Goal: Task Accomplishment & Management: Manage account settings

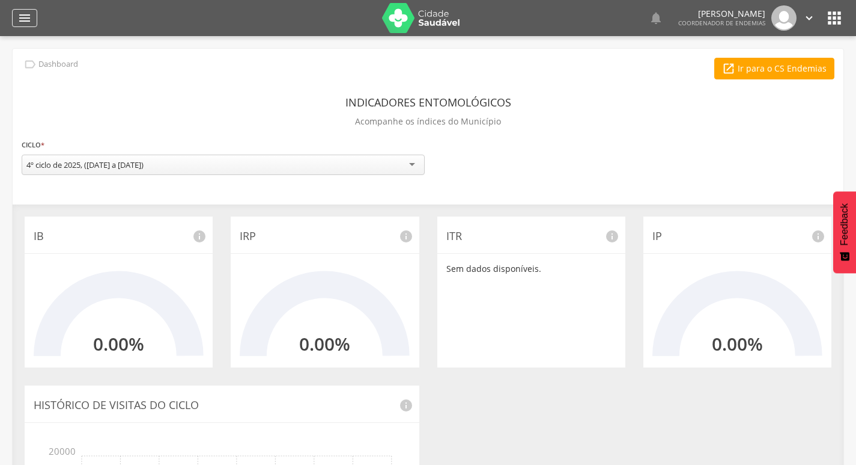
click at [31, 16] on icon "" at bounding box center [24, 18] width 14 height 14
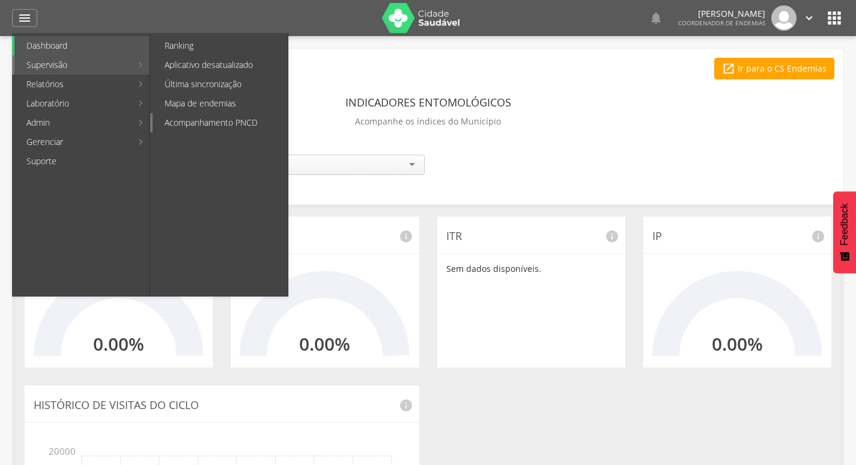
click at [197, 117] on link "Acompanhamento PNCD" at bounding box center [220, 122] width 135 height 19
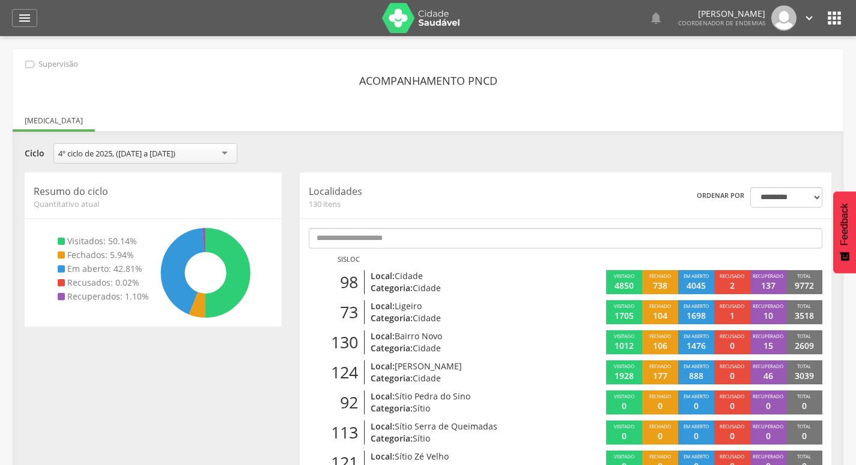
click at [677, 144] on div "**********" at bounding box center [428, 154] width 825 height 23
click at [25, 20] on icon "" at bounding box center [24, 18] width 14 height 14
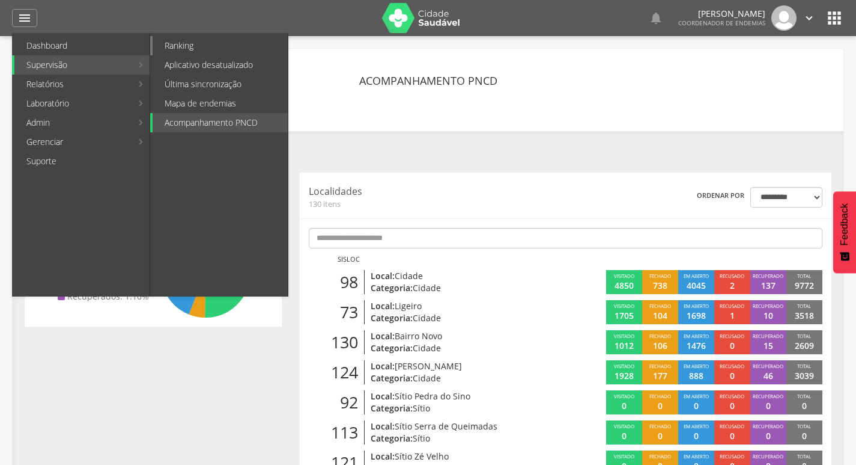
click at [194, 41] on link "Ranking" at bounding box center [220, 45] width 135 height 19
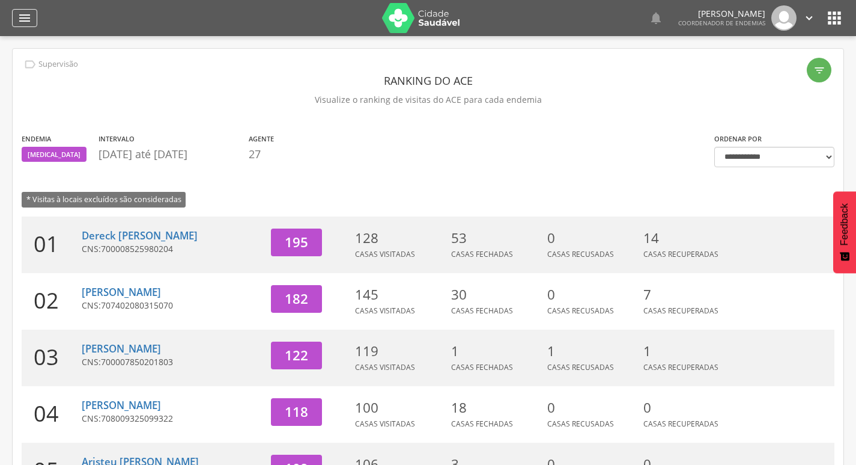
click at [12, 16] on div "" at bounding box center [24, 18] width 25 height 18
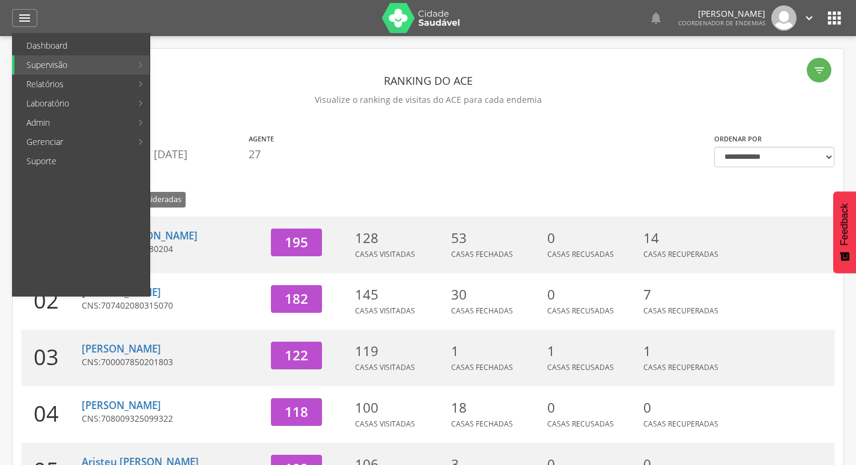
click at [330, 165] on section "Endemia [MEDICAL_DATA] Intervalo [DATE] até [DATE] Agente 27" at bounding box center [359, 149] width 675 height 35
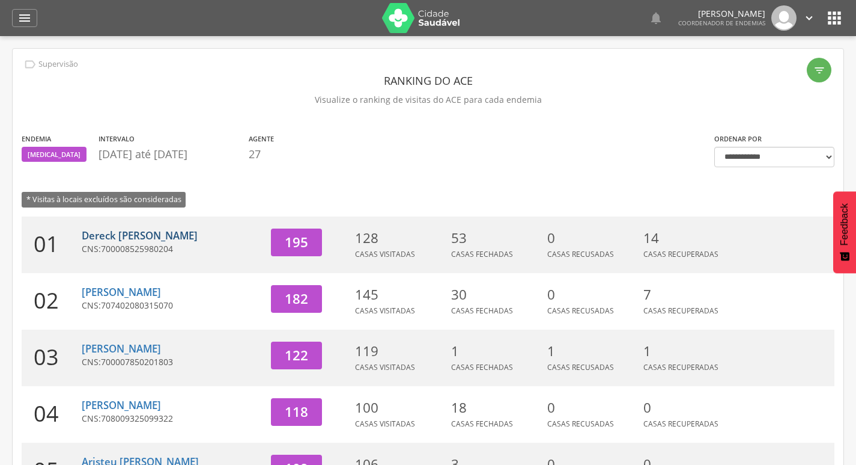
click at [130, 231] on link "Dereck [PERSON_NAME]" at bounding box center [140, 235] width 116 height 14
type input "**********"
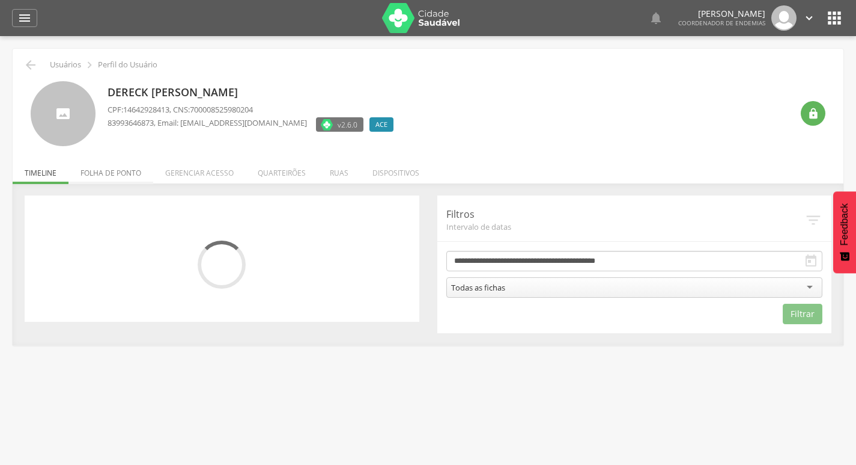
click at [133, 173] on li "Folha de ponto" at bounding box center [111, 170] width 85 height 28
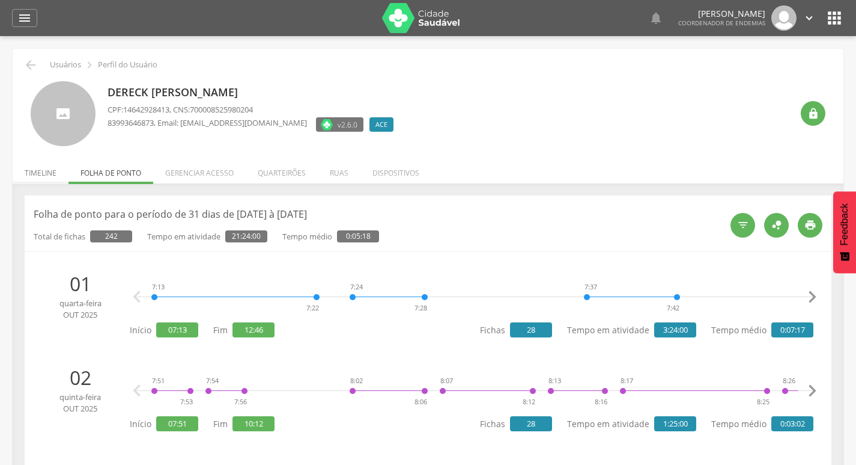
click at [36, 170] on li "Timeline" at bounding box center [41, 170] width 56 height 28
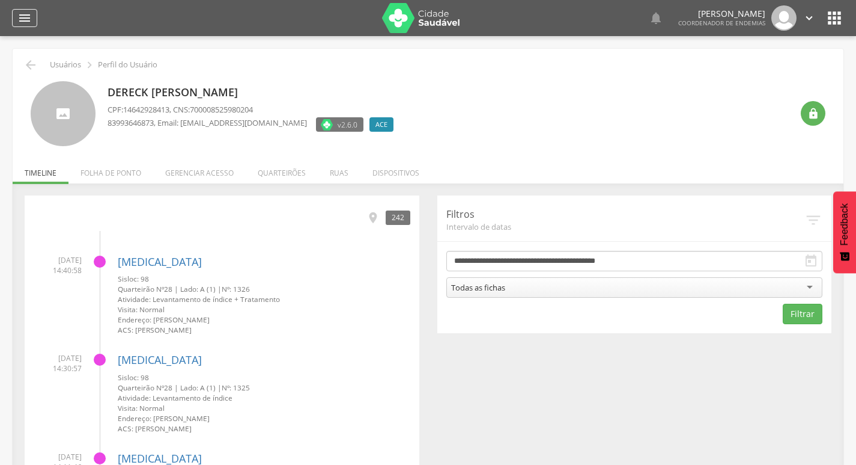
click at [25, 25] on icon "" at bounding box center [24, 18] width 14 height 14
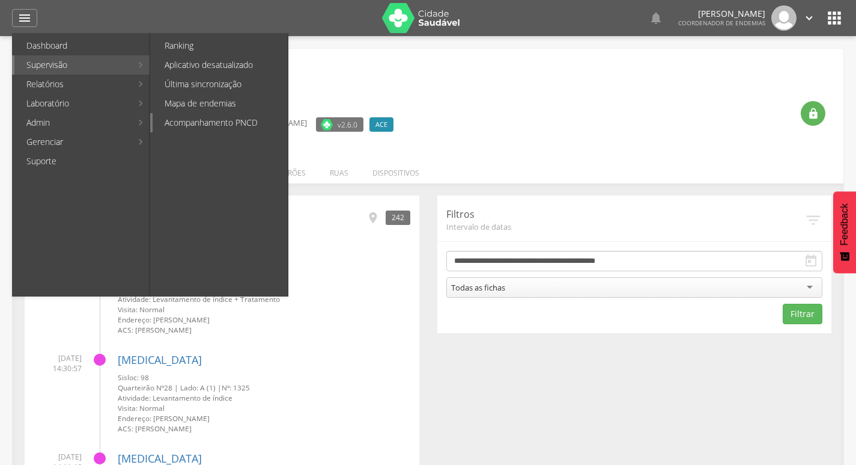
click at [199, 121] on link "Acompanhamento PNCD" at bounding box center [220, 122] width 135 height 19
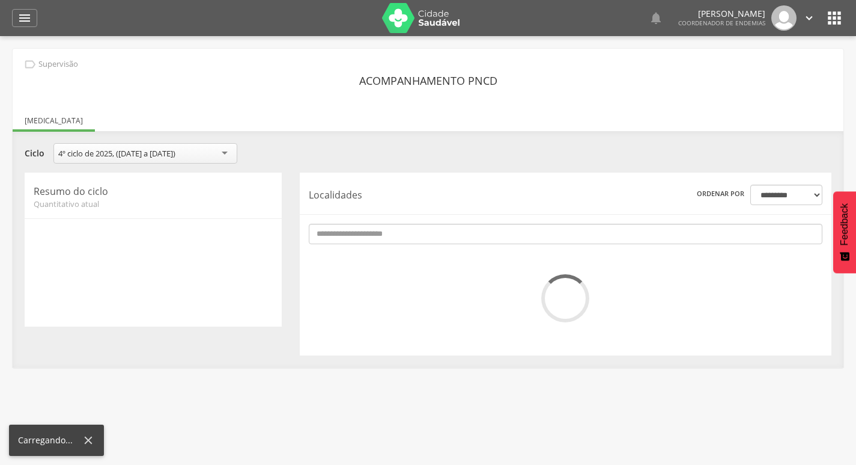
scroll to position [36, 0]
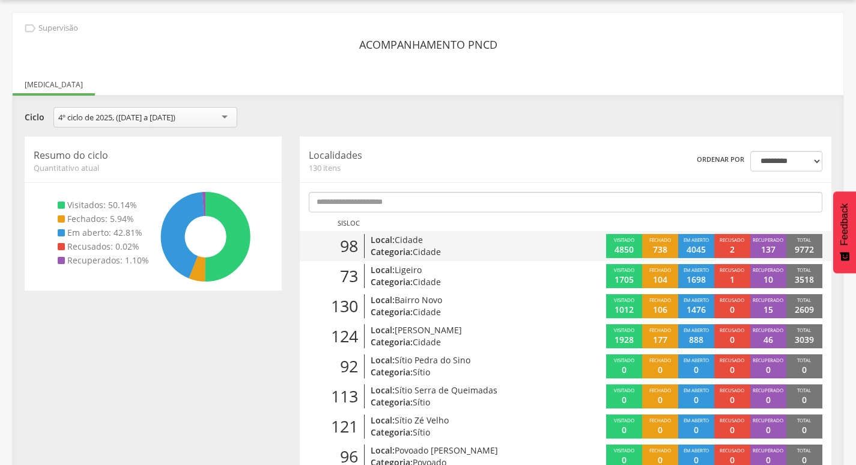
click at [458, 243] on p "Local: Cidade" at bounding box center [456, 240] width 170 height 12
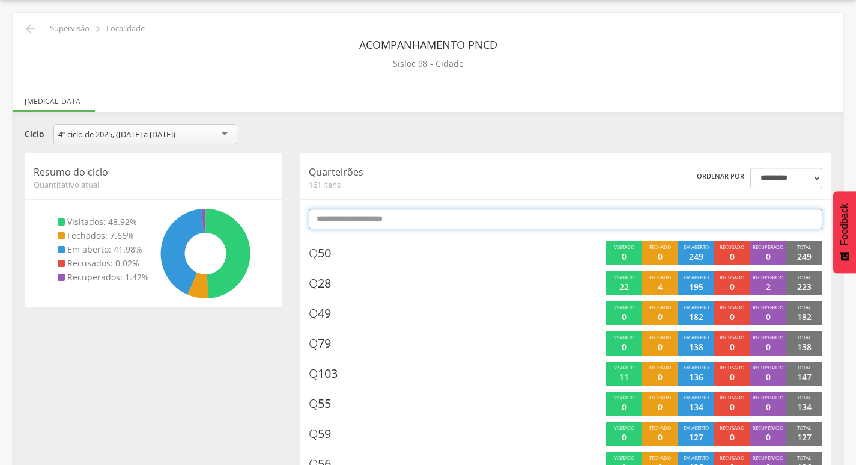
click at [469, 215] on input "text" at bounding box center [566, 219] width 514 height 20
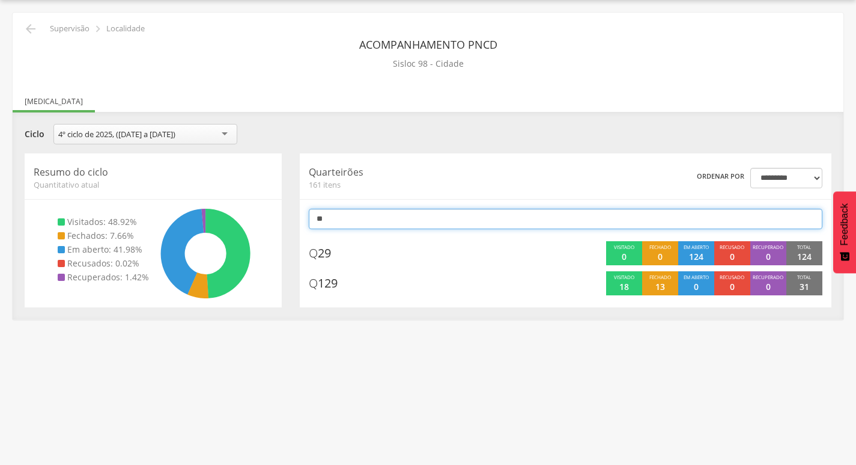
type input "*"
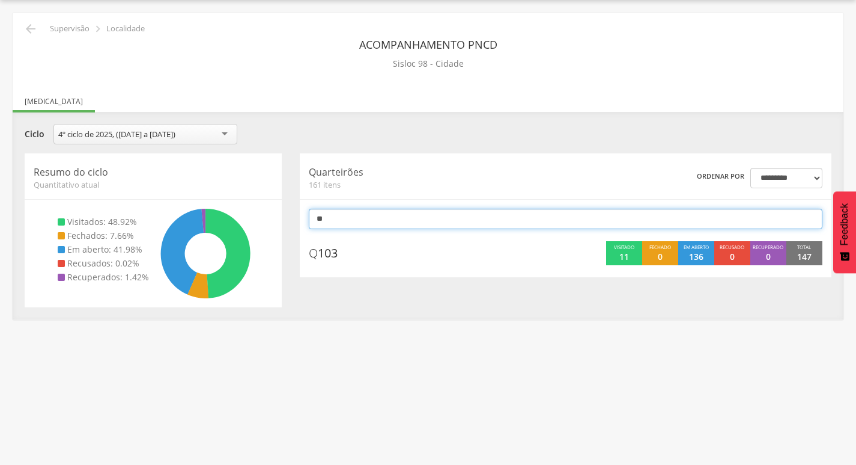
type input "*"
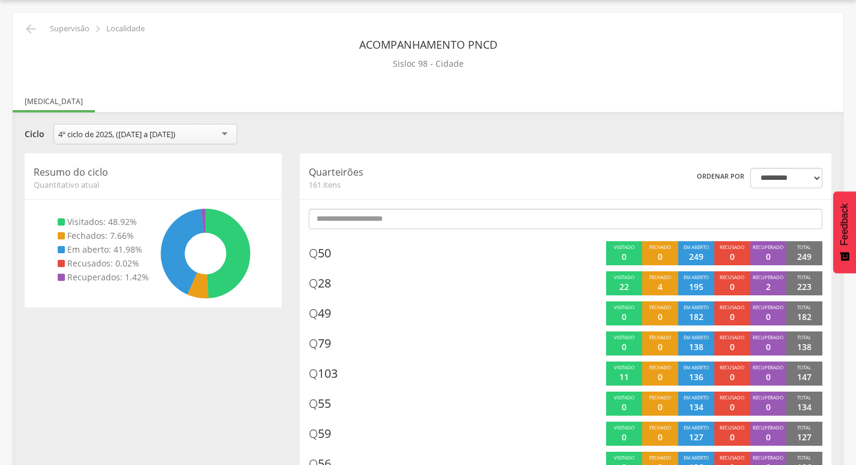
click at [453, 134] on div "**********" at bounding box center [428, 135] width 825 height 23
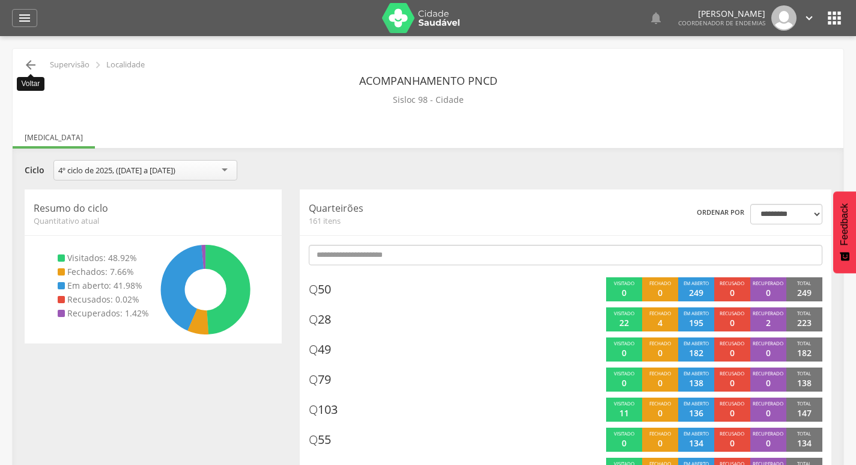
click at [26, 64] on icon "" at bounding box center [30, 65] width 14 height 14
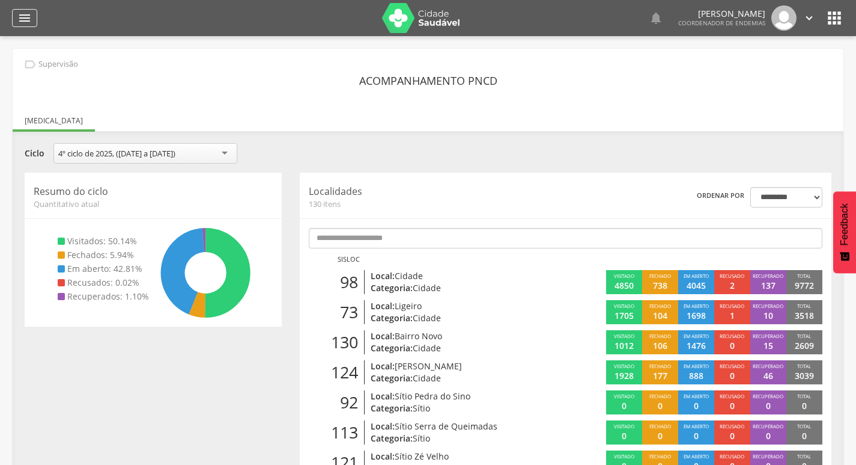
click at [31, 22] on icon "" at bounding box center [24, 18] width 14 height 14
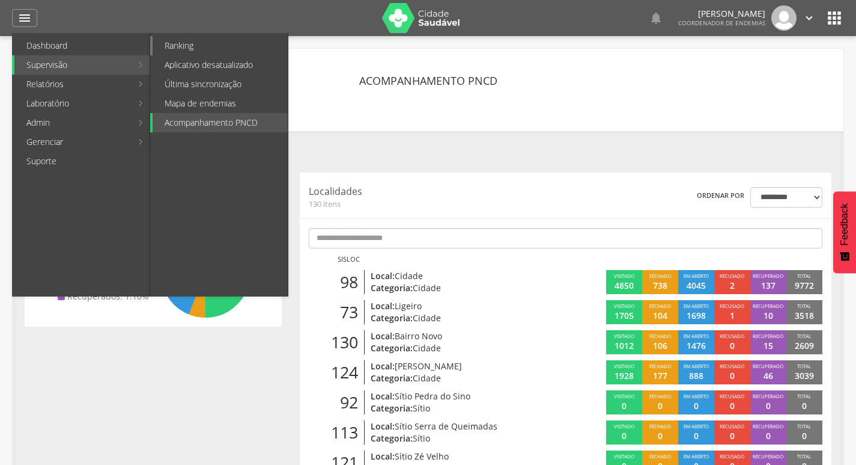
click at [199, 46] on link "Ranking" at bounding box center [220, 45] width 135 height 19
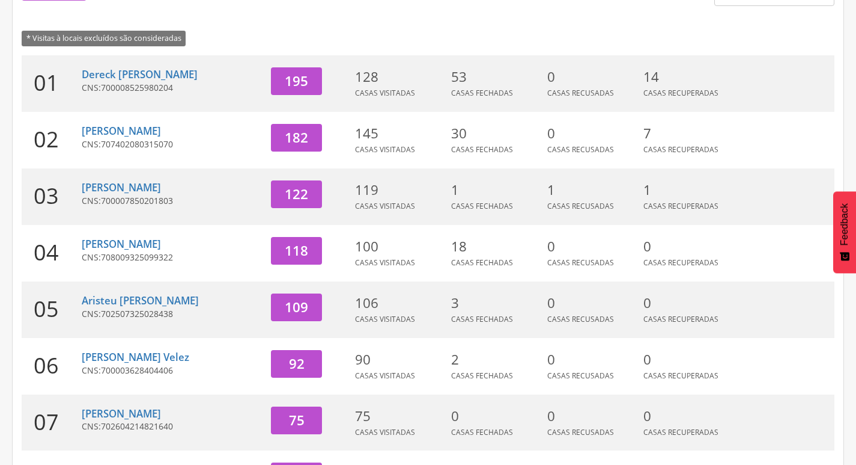
scroll to position [180, 0]
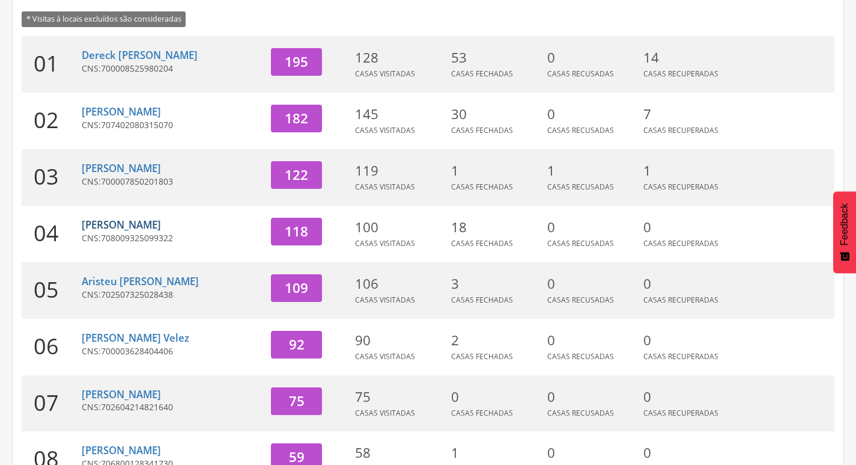
click at [151, 224] on link "[PERSON_NAME]" at bounding box center [121, 225] width 79 height 14
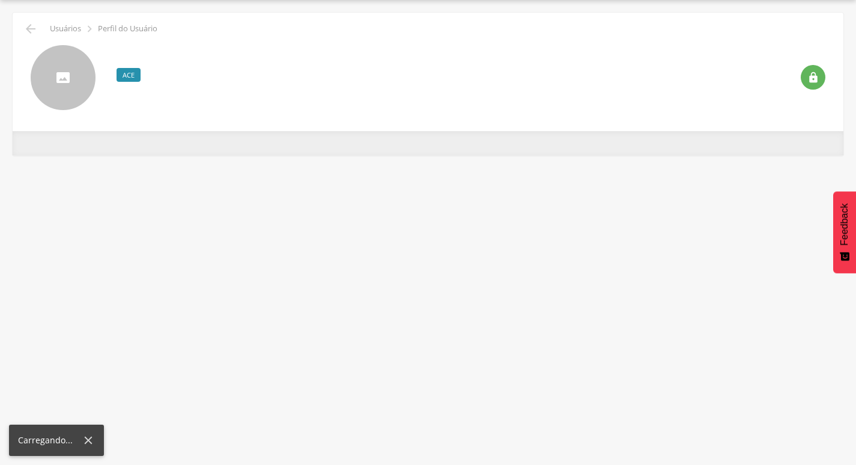
scroll to position [36, 0]
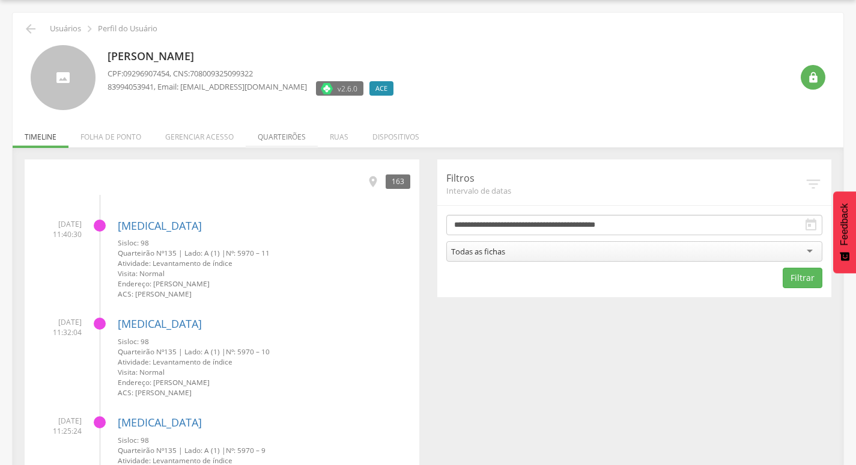
click at [253, 138] on li "Quarteirões" at bounding box center [282, 134] width 72 height 28
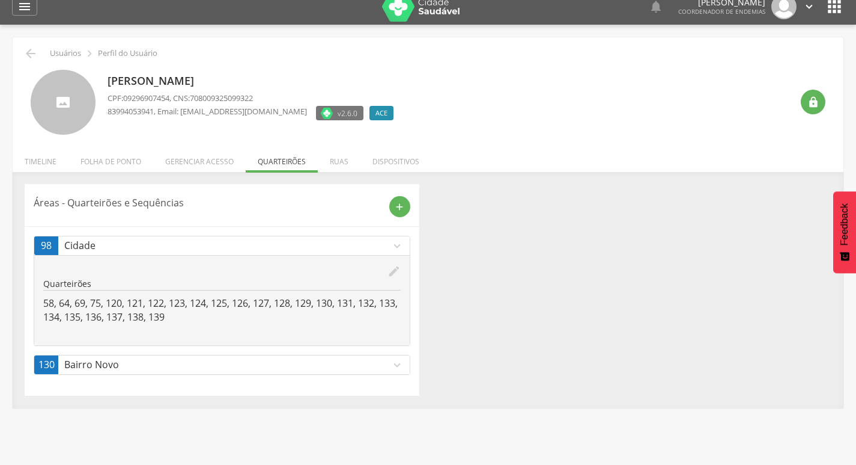
scroll to position [0, 0]
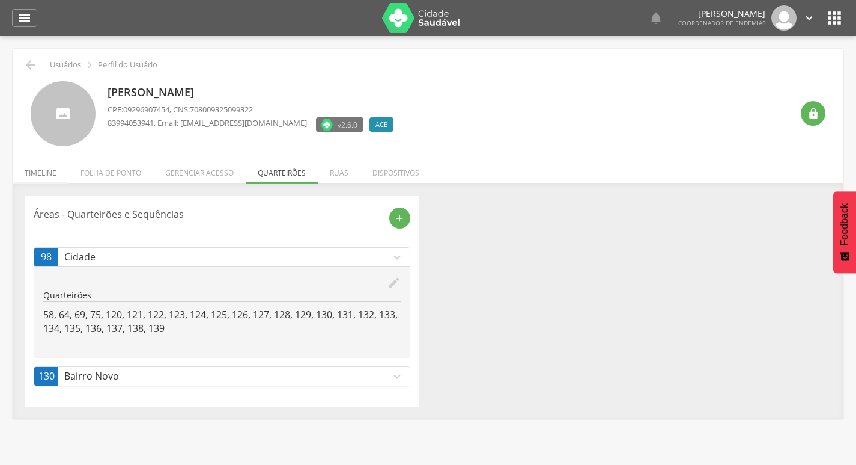
click at [45, 170] on li "Timeline" at bounding box center [41, 170] width 56 height 28
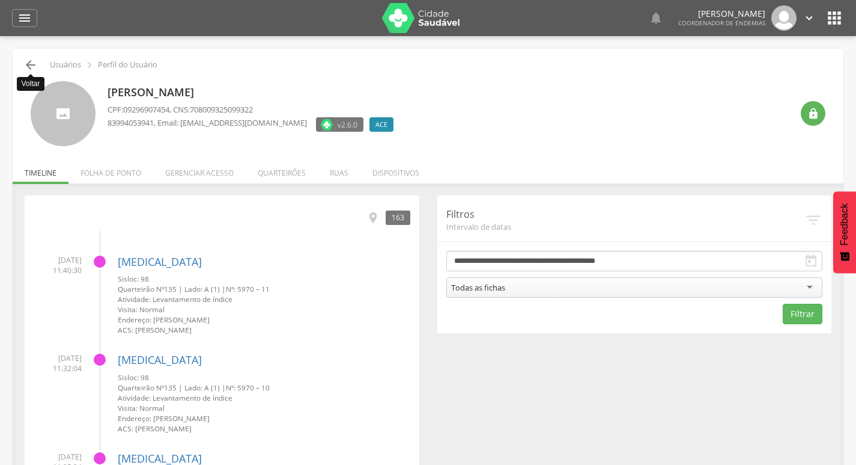
click at [34, 67] on icon "" at bounding box center [30, 65] width 14 height 14
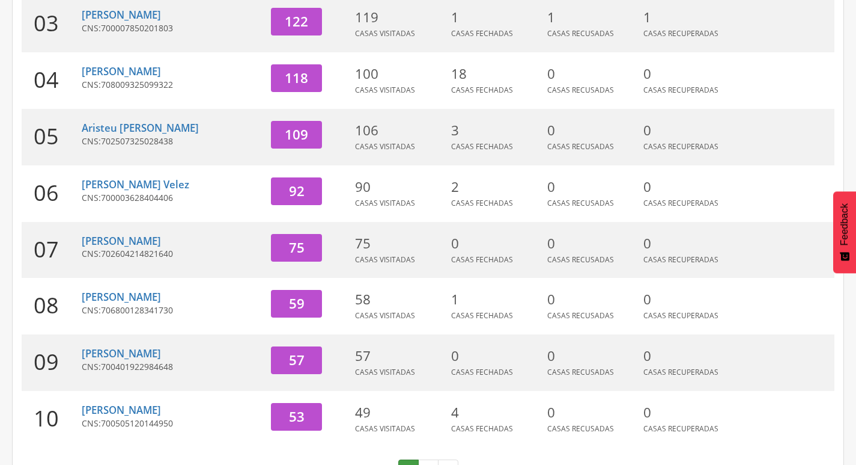
scroll to position [337, 0]
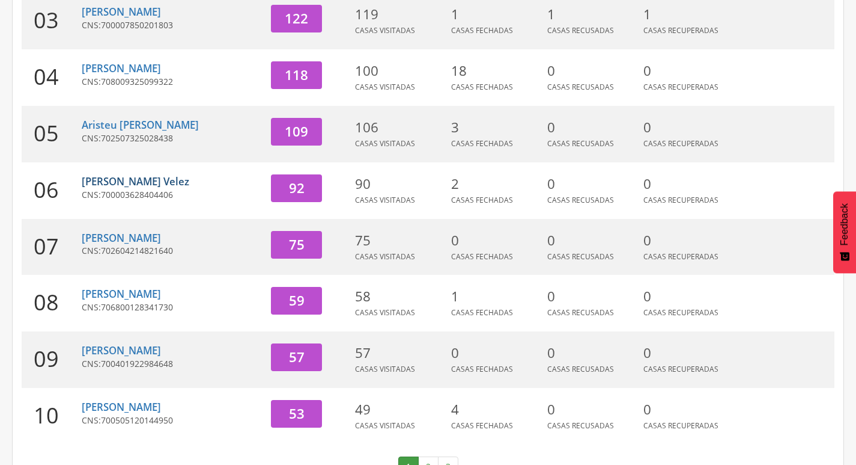
click at [130, 185] on link "[PERSON_NAME] Velez" at bounding box center [136, 181] width 108 height 14
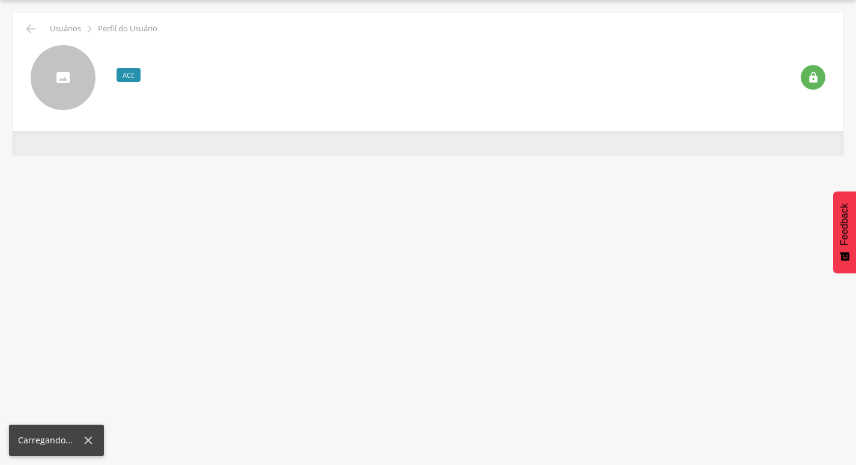
scroll to position [36, 0]
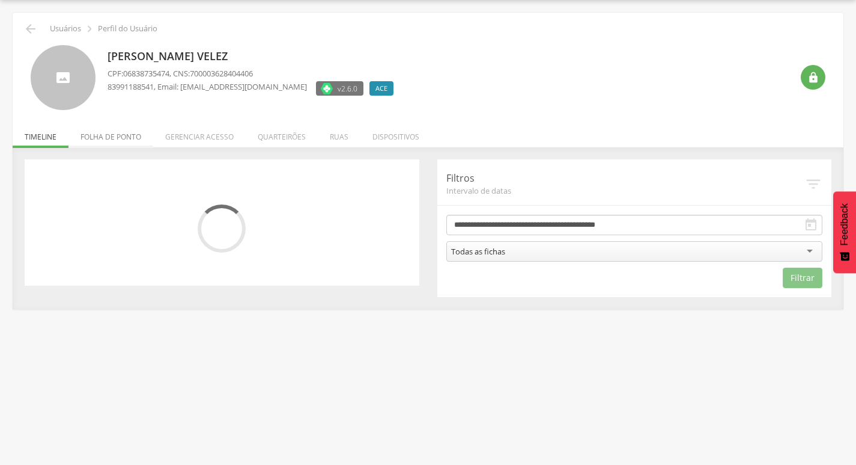
click at [121, 143] on li "Folha de ponto" at bounding box center [111, 134] width 85 height 28
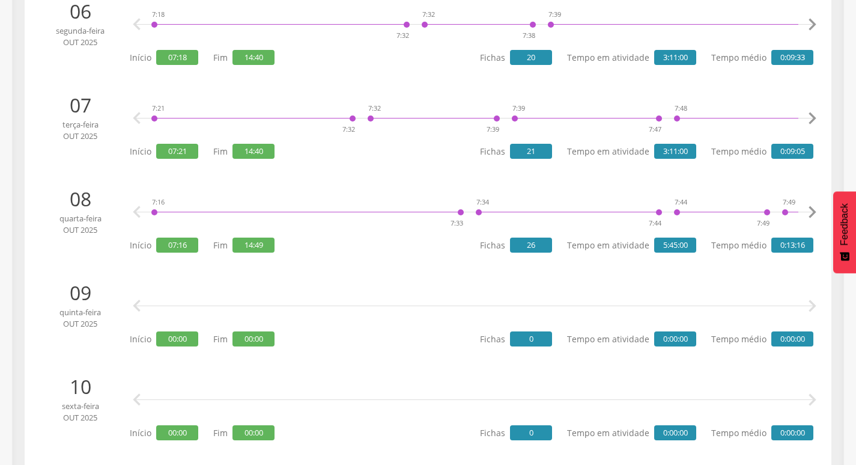
scroll to position [697, 0]
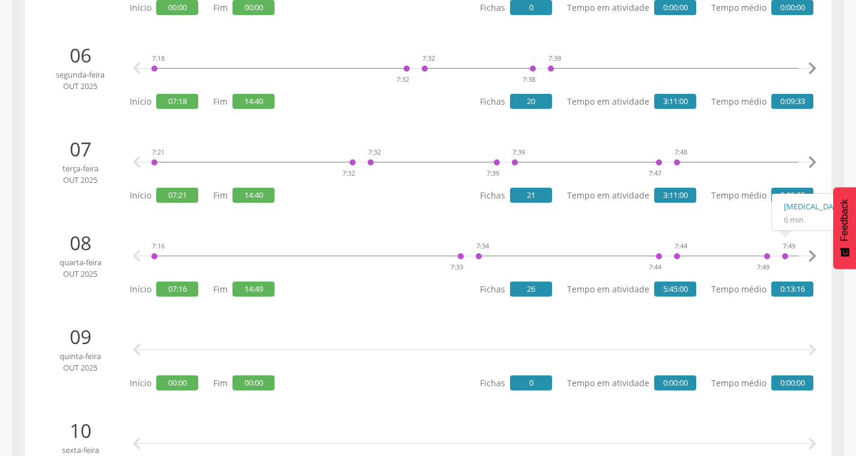
click at [807, 257] on icon "" at bounding box center [813, 256] width 24 height 24
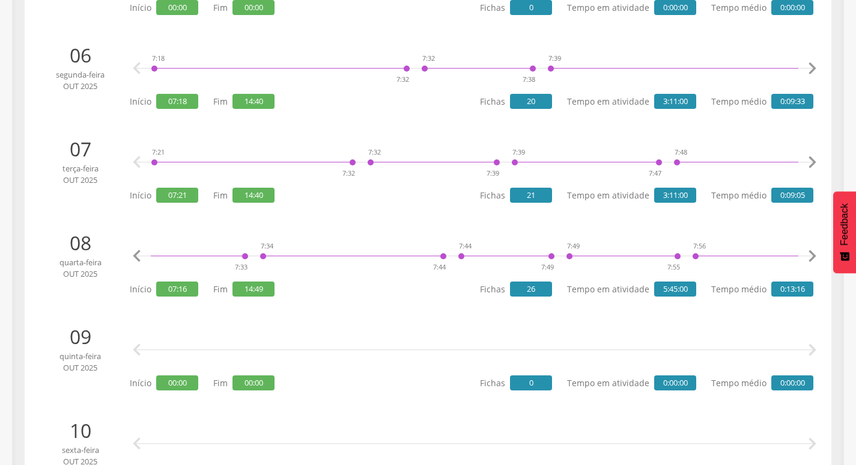
click at [807, 257] on icon "" at bounding box center [813, 256] width 24 height 24
click at [808, 257] on icon "" at bounding box center [813, 256] width 24 height 24
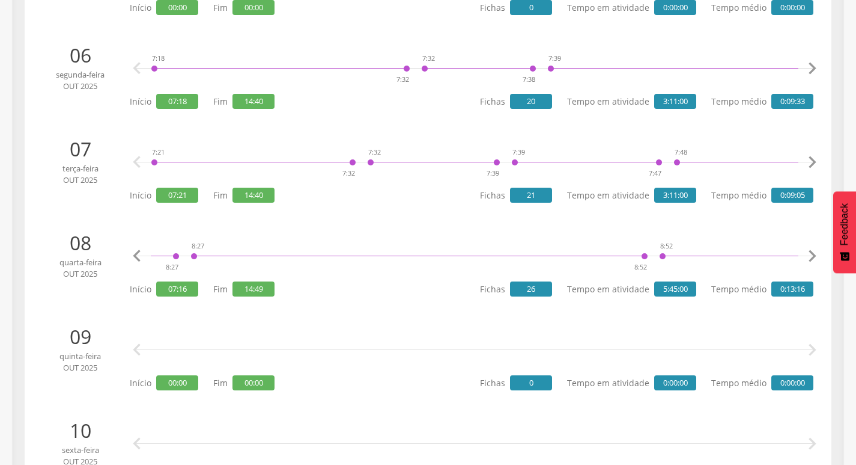
click at [808, 257] on icon "" at bounding box center [813, 256] width 24 height 24
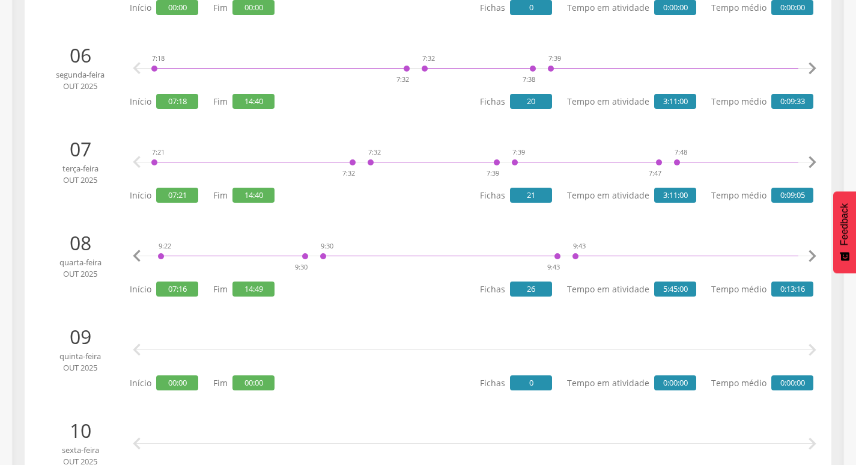
click at [808, 257] on icon "" at bounding box center [813, 256] width 24 height 24
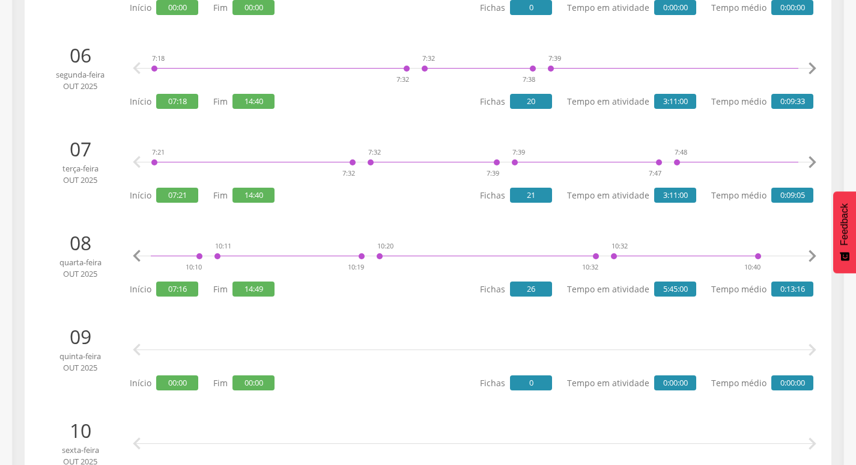
click at [808, 257] on icon "" at bounding box center [813, 256] width 24 height 24
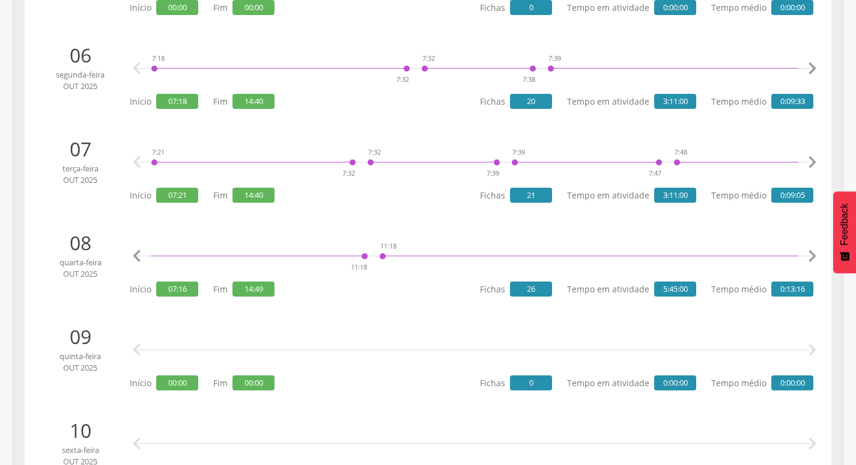
click at [808, 257] on icon "" at bounding box center [813, 256] width 24 height 24
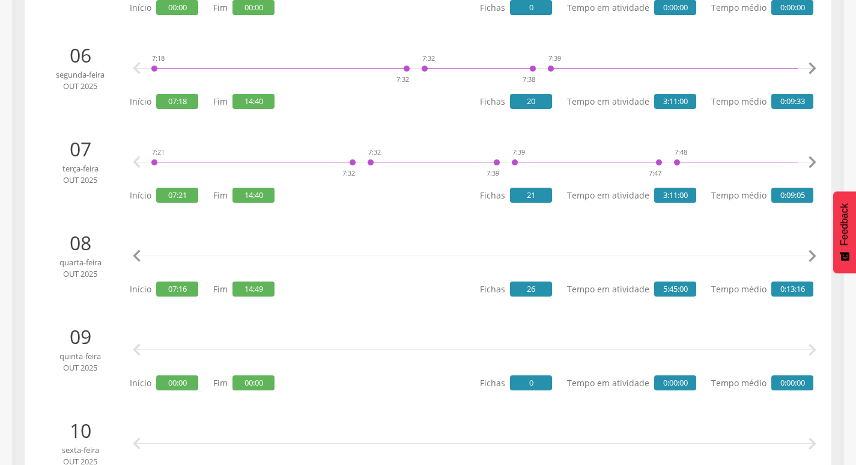
click at [808, 257] on icon "" at bounding box center [813, 256] width 24 height 24
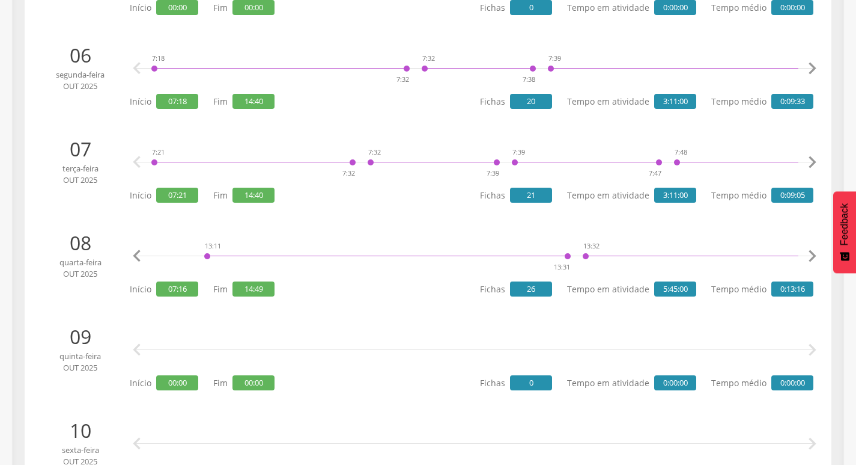
click at [808, 257] on icon "" at bounding box center [813, 256] width 24 height 24
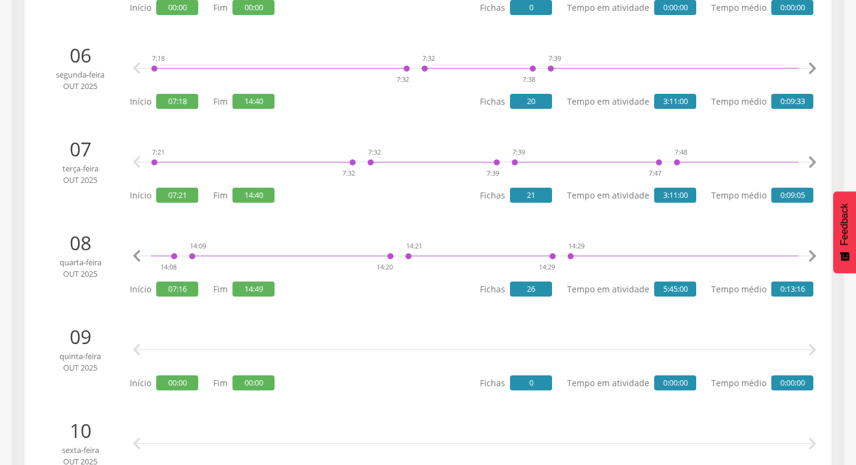
click at [808, 257] on icon "" at bounding box center [813, 256] width 24 height 24
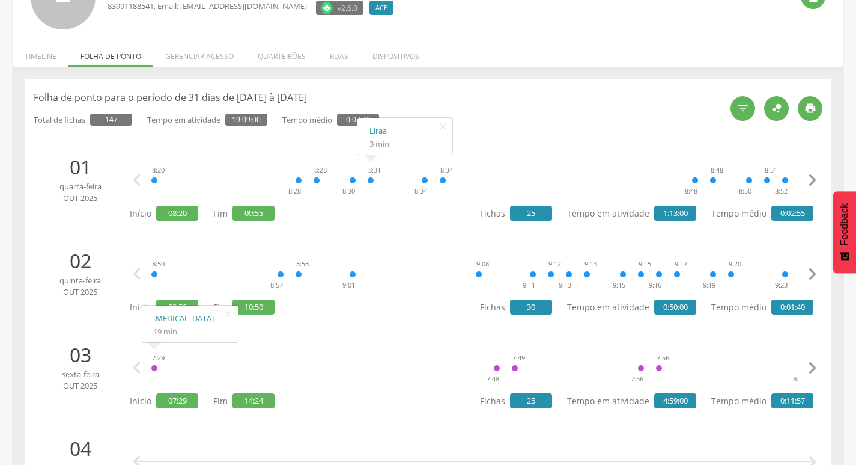
scroll to position [0, 0]
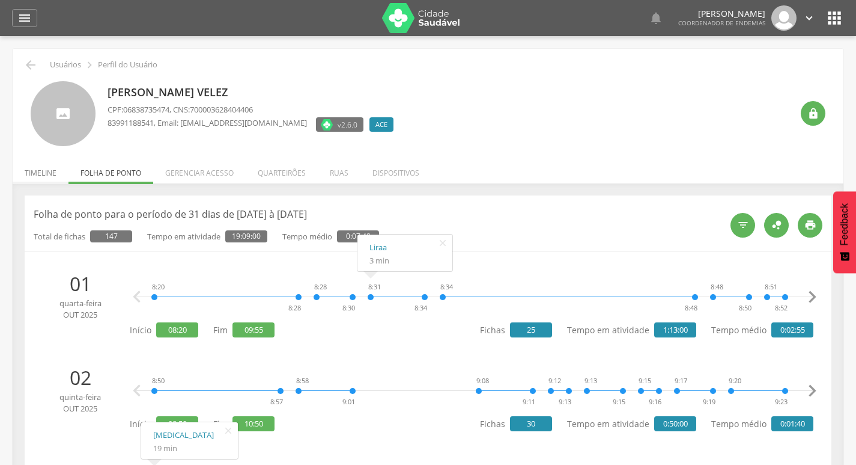
click at [29, 165] on li "Timeline" at bounding box center [41, 170] width 56 height 28
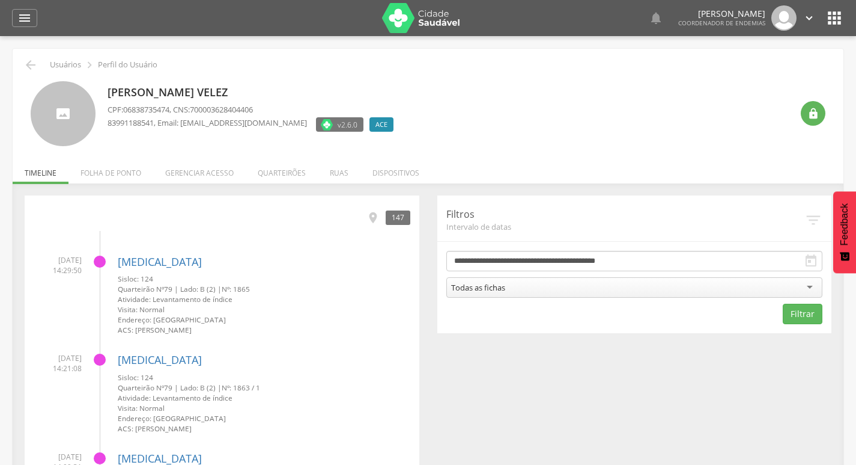
click at [30, 64] on icon "" at bounding box center [30, 65] width 14 height 14
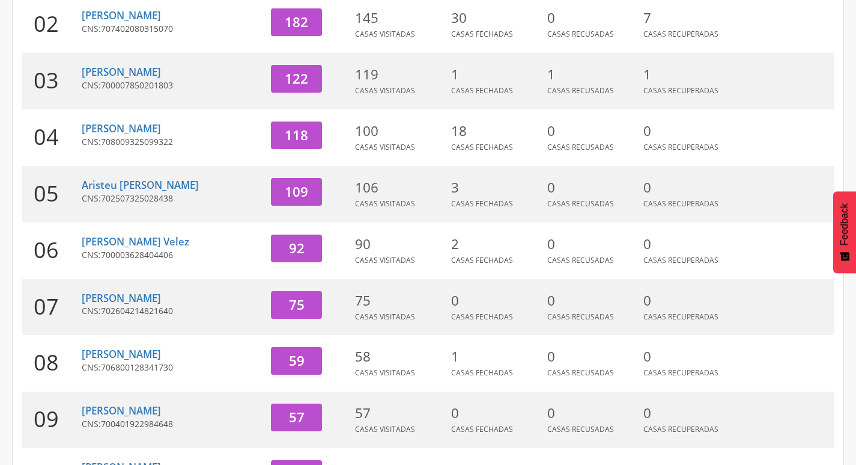
scroll to position [370, 0]
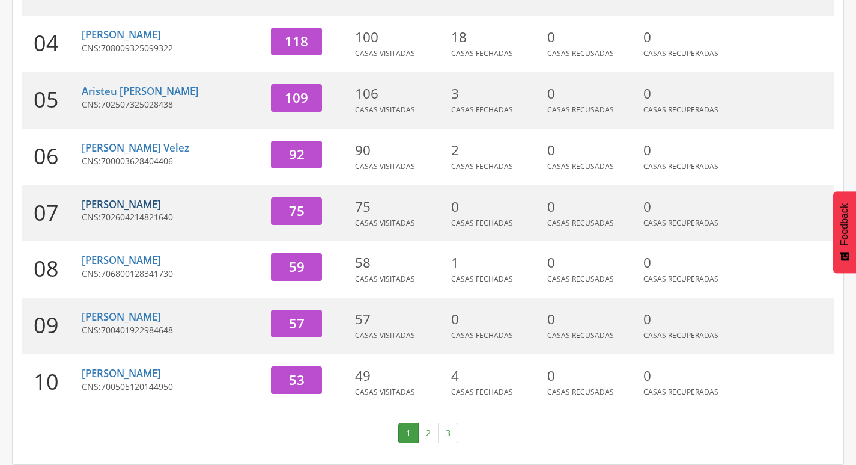
click at [161, 205] on link "[PERSON_NAME]" at bounding box center [121, 204] width 79 height 14
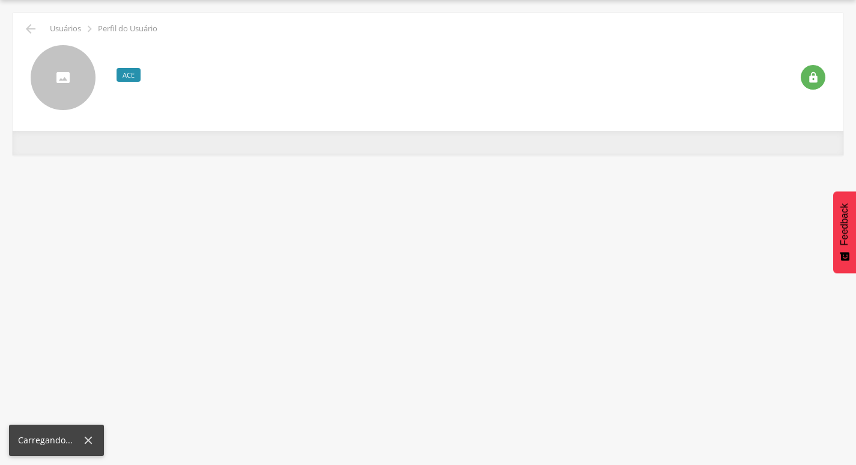
scroll to position [36, 0]
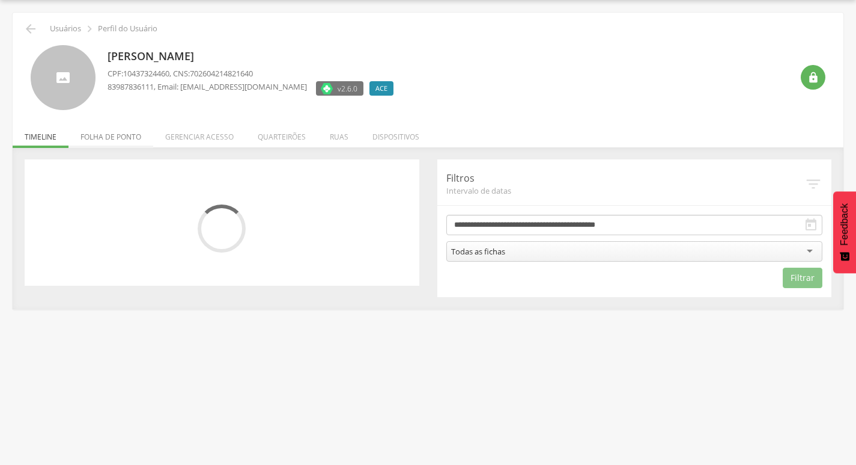
click at [124, 135] on li "Folha de ponto" at bounding box center [111, 134] width 85 height 28
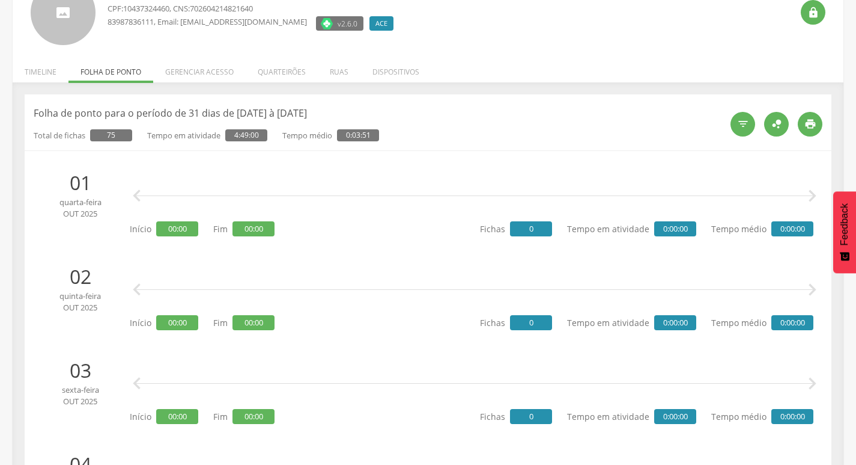
scroll to position [0, 0]
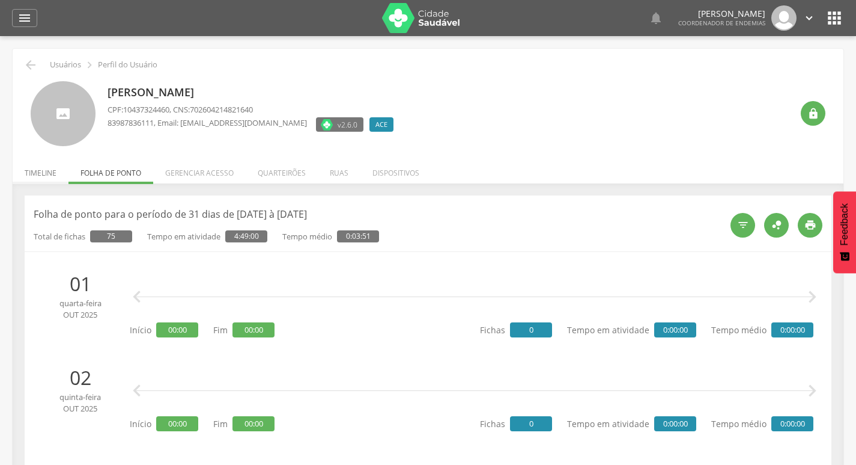
click at [41, 175] on li "Timeline" at bounding box center [41, 170] width 56 height 28
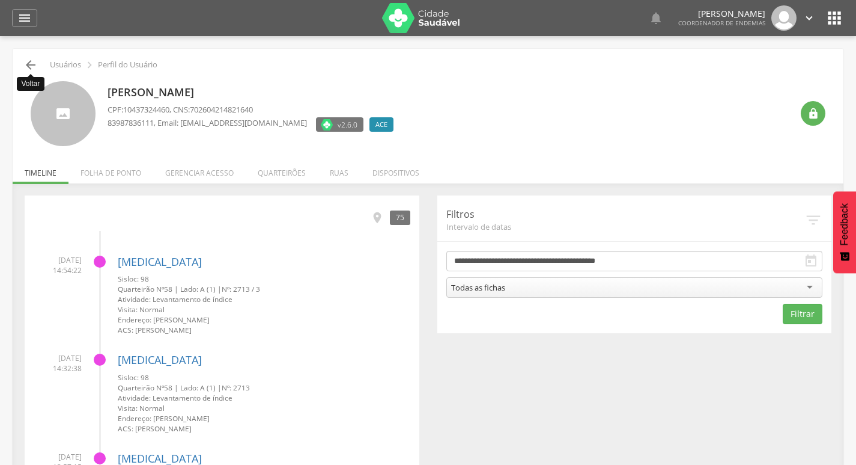
click at [32, 67] on icon "" at bounding box center [30, 65] width 14 height 14
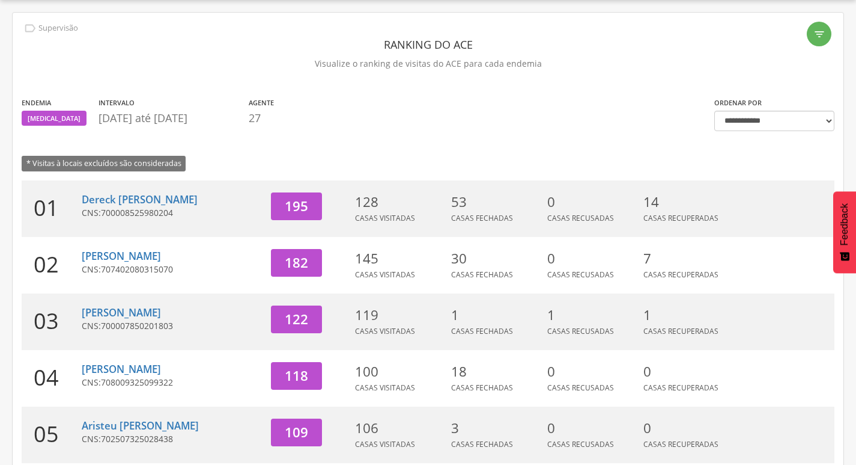
scroll to position [370, 0]
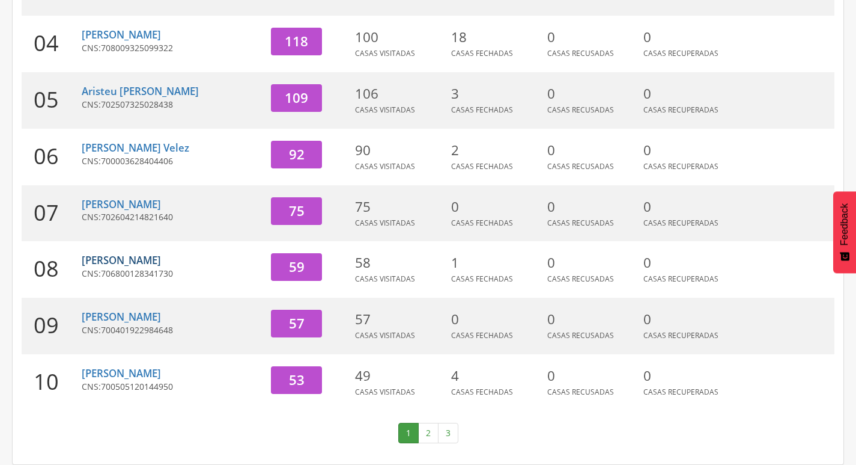
click at [147, 262] on link "[PERSON_NAME]" at bounding box center [121, 260] width 79 height 14
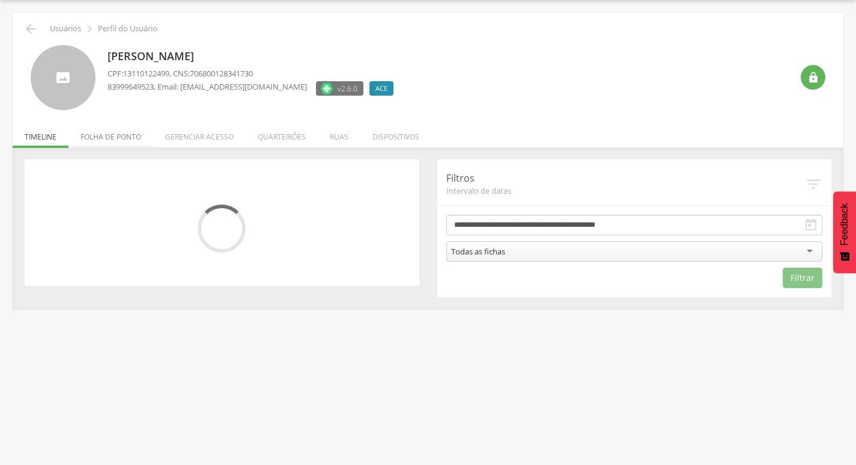
click at [116, 141] on li "Folha de ponto" at bounding box center [111, 134] width 85 height 28
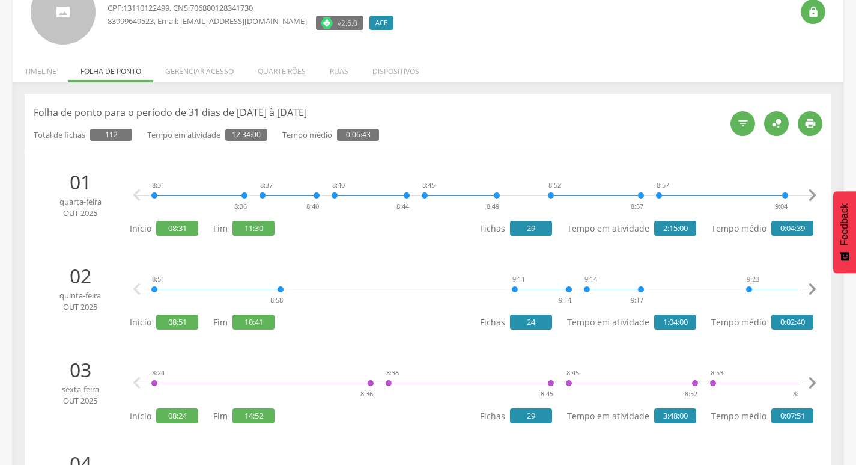
scroll to position [0, 0]
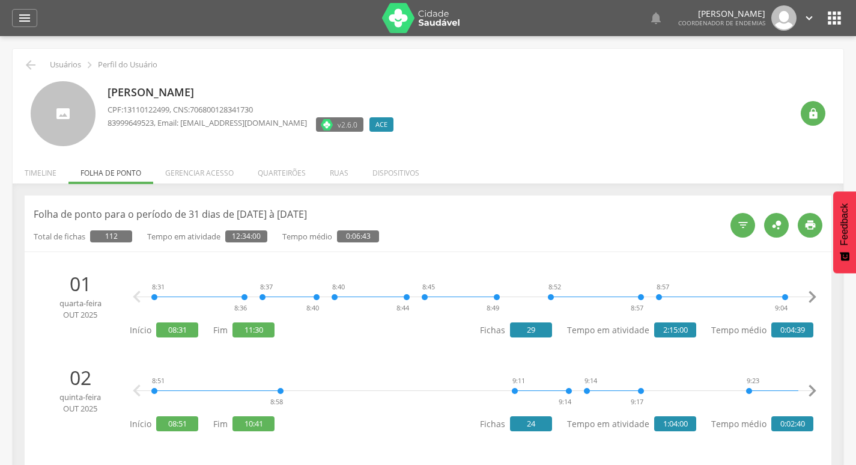
click at [806, 16] on icon "" at bounding box center [809, 17] width 13 height 13
click at [775, 69] on link "Sair" at bounding box center [768, 69] width 95 height 15
